Goal: Navigation & Orientation: Understand site structure

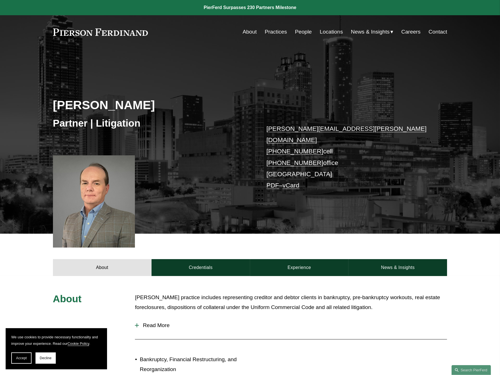
click at [268, 32] on link "Practices" at bounding box center [276, 31] width 22 height 11
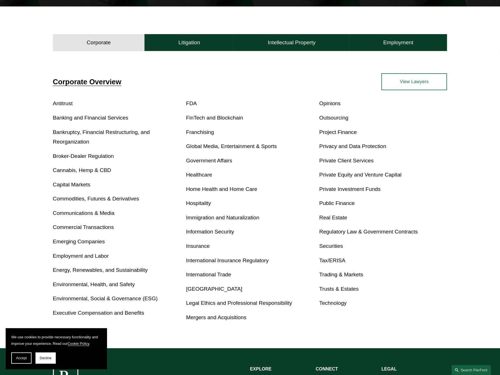
scroll to position [169, 0]
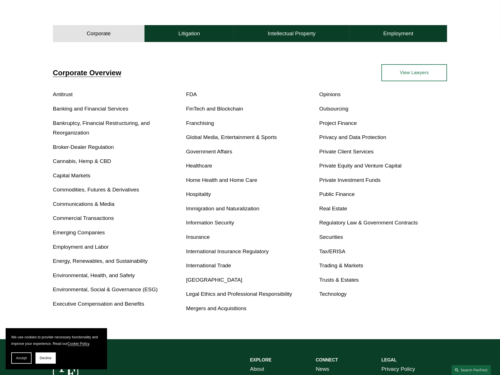
click at [329, 209] on link "Real Estate" at bounding box center [333, 208] width 28 height 6
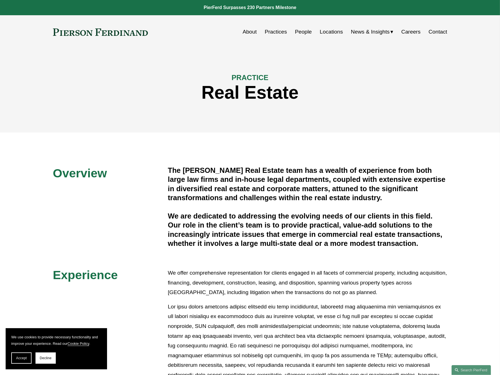
click at [269, 34] on link "Practices" at bounding box center [276, 31] width 22 height 11
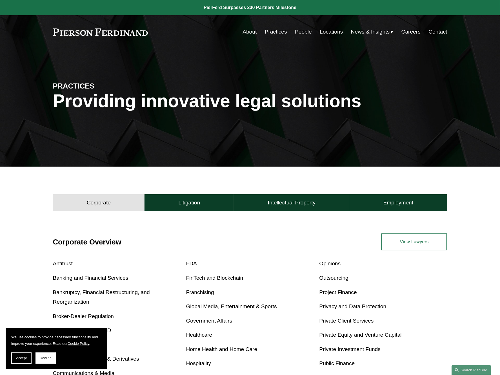
click at [332, 322] on link "Private Client Services" at bounding box center [346, 320] width 54 height 6
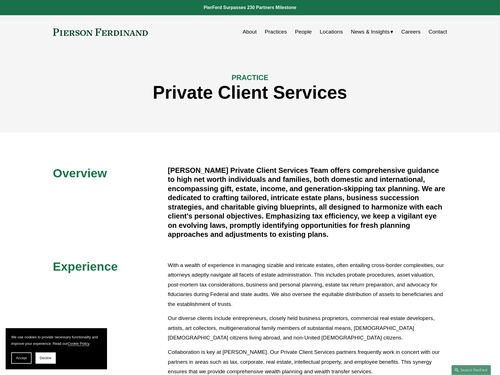
click at [269, 32] on link "Practices" at bounding box center [276, 31] width 22 height 11
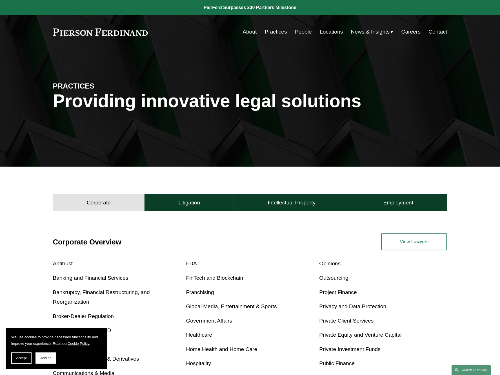
click at [329, 32] on link "Locations" at bounding box center [331, 31] width 23 height 11
